Goal: Navigation & Orientation: Find specific page/section

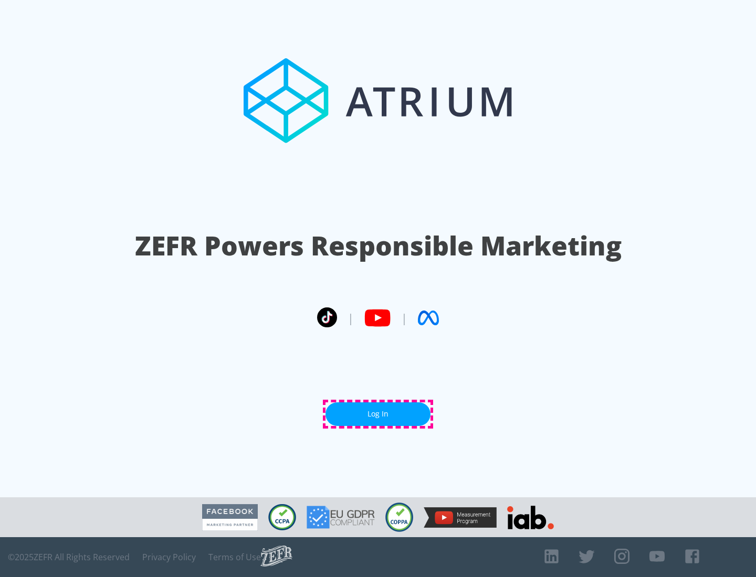
click at [378, 414] on link "Log In" at bounding box center [377, 415] width 105 height 24
